Goal: Find specific page/section: Find specific page/section

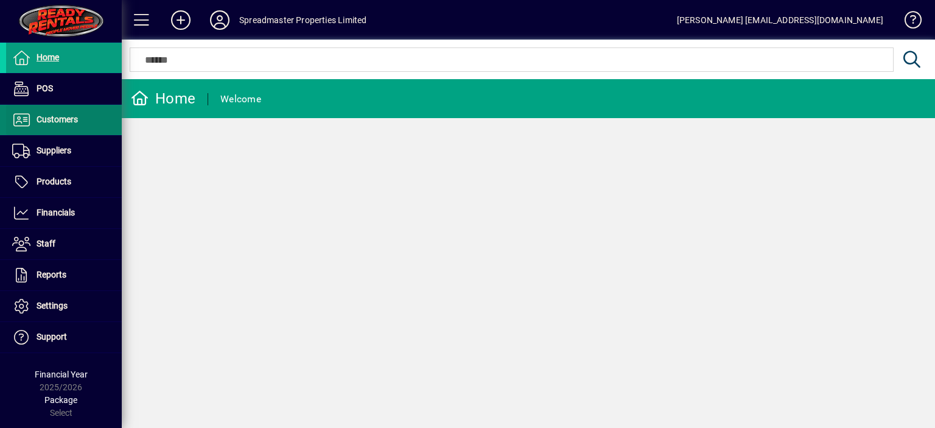
click at [58, 119] on span "Customers" at bounding box center [57, 119] width 41 height 10
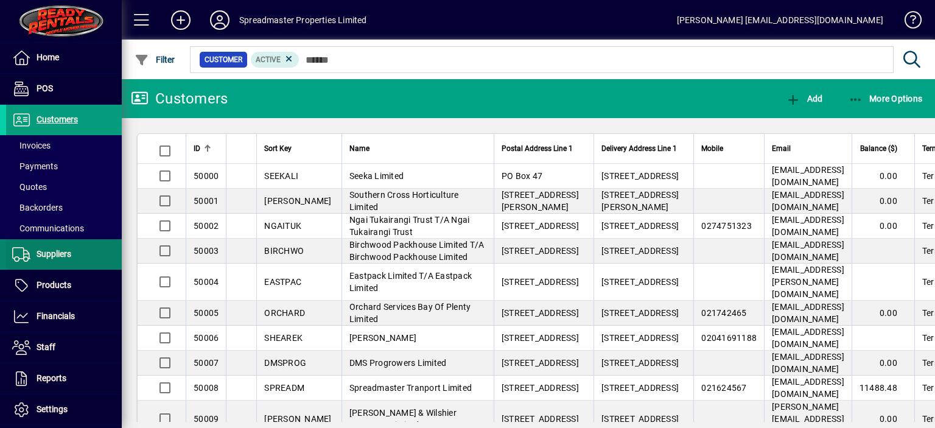
click at [66, 253] on span "Suppliers" at bounding box center [54, 254] width 35 height 10
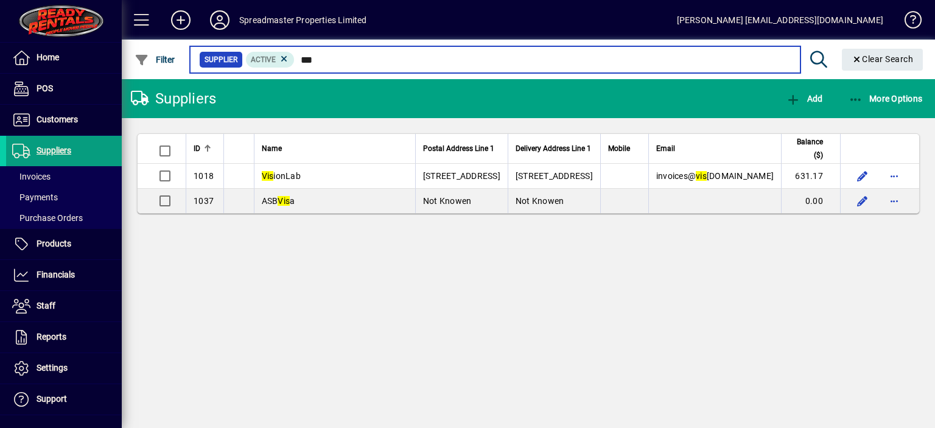
type input "***"
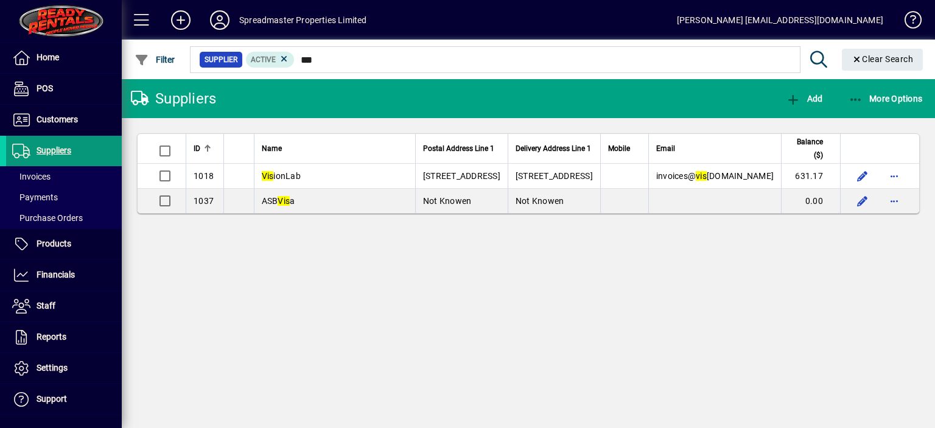
click at [61, 151] on span "Suppliers" at bounding box center [54, 150] width 35 height 10
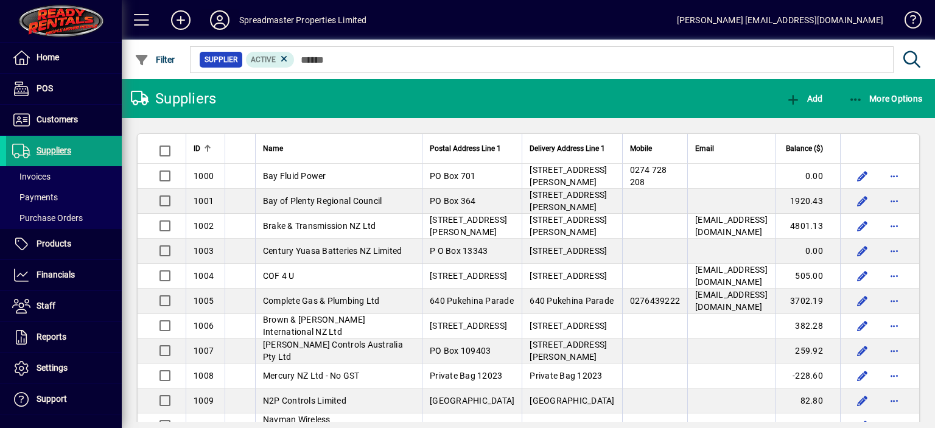
click at [216, 21] on icon at bounding box center [220, 19] width 24 height 19
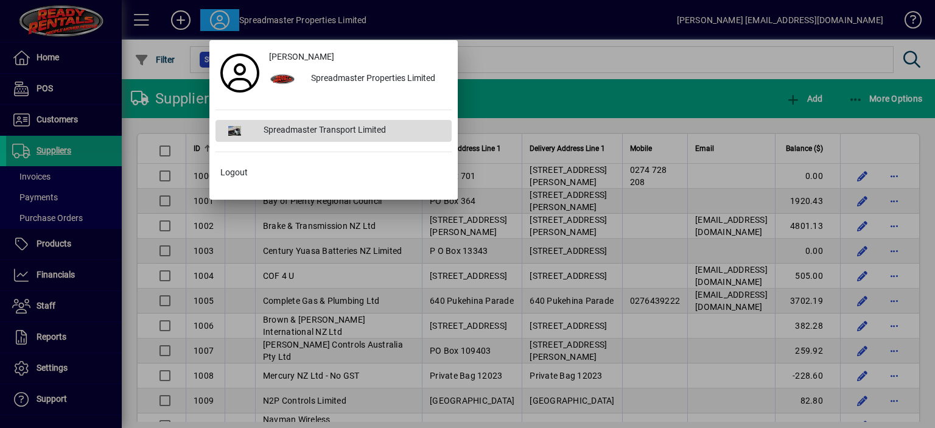
click at [300, 130] on div "Spreadmaster Transport Limited" at bounding box center [353, 131] width 198 height 22
